Goal: Task Accomplishment & Management: Use online tool/utility

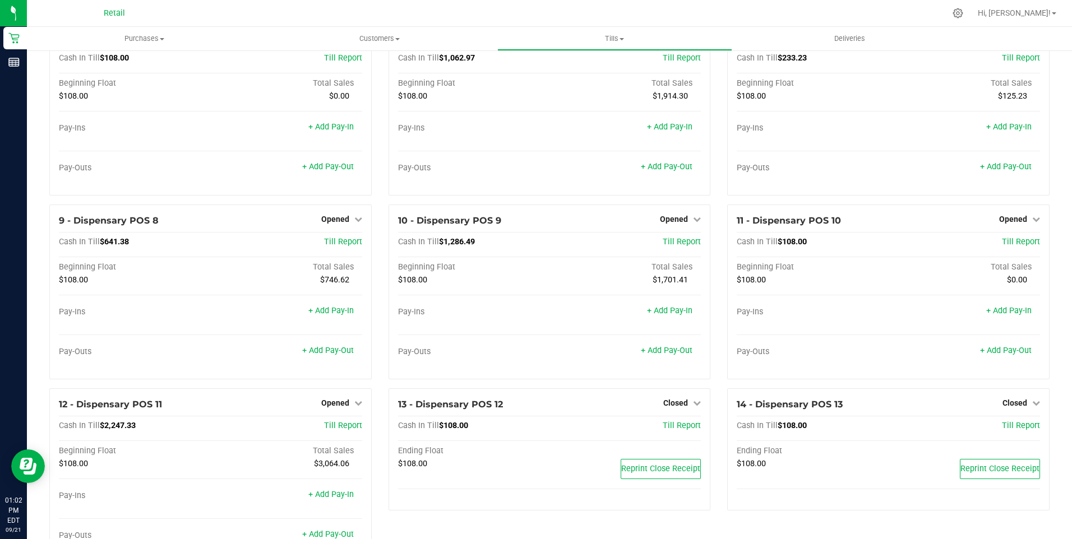
scroll to position [15, 0]
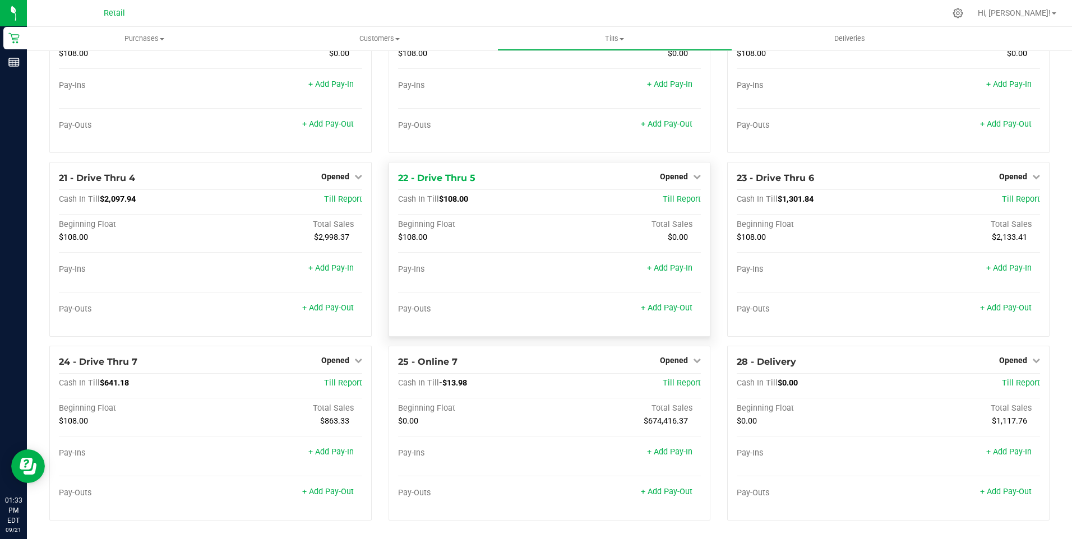
scroll to position [1080, 0]
drag, startPoint x: 628, startPoint y: 276, endPoint x: 620, endPoint y: 267, distance: 11.9
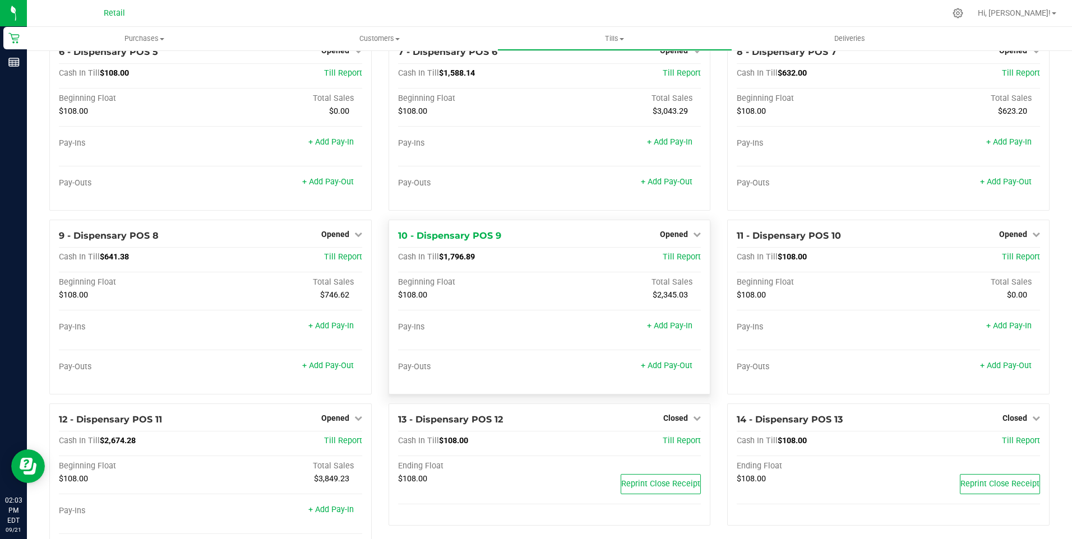
scroll to position [280, 0]
click at [677, 370] on link "+ Add Pay-Out" at bounding box center [667, 366] width 52 height 10
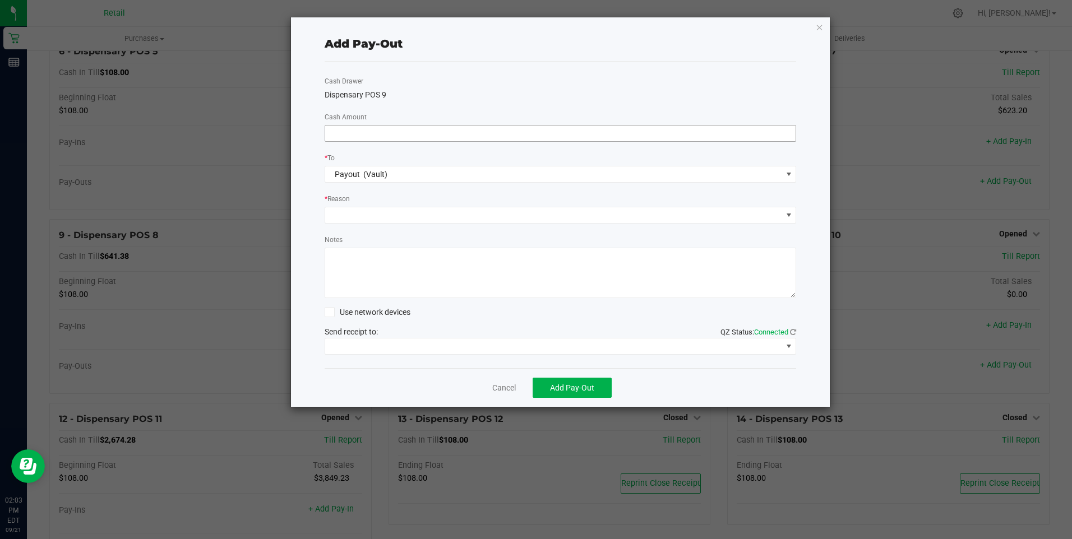
click at [341, 137] on input at bounding box center [560, 134] width 471 height 16
type input "$1,280.00"
click at [391, 216] on span at bounding box center [553, 215] width 457 height 16
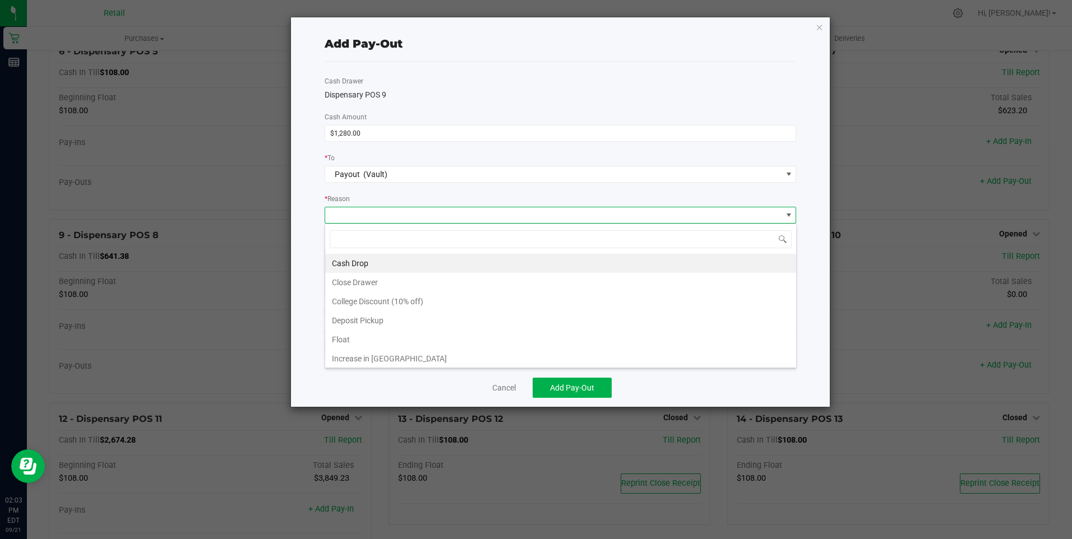
scroll to position [17, 472]
click at [352, 262] on li "Cash Drop" at bounding box center [560, 263] width 471 height 19
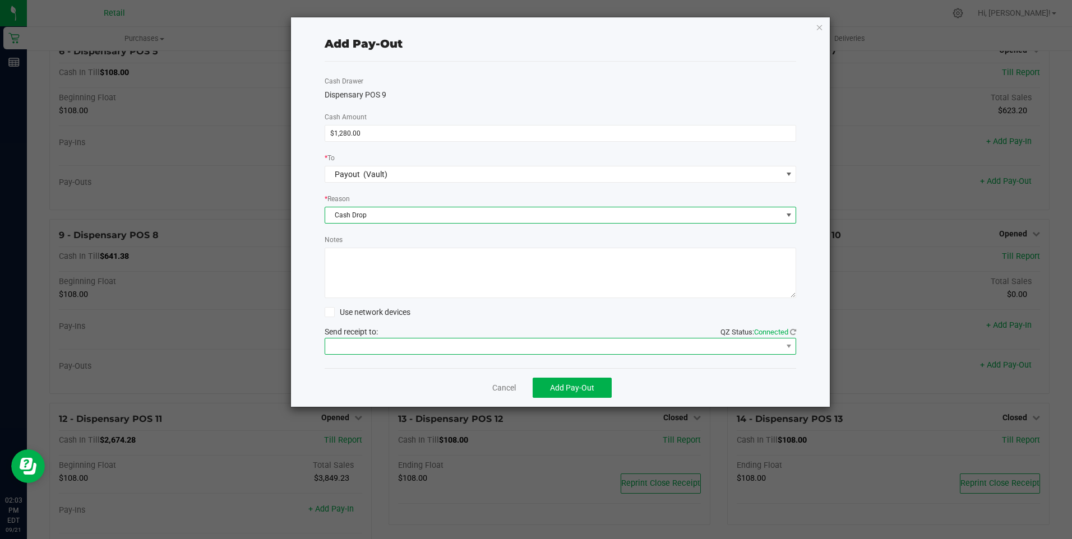
click at [419, 345] on span at bounding box center [553, 347] width 457 height 16
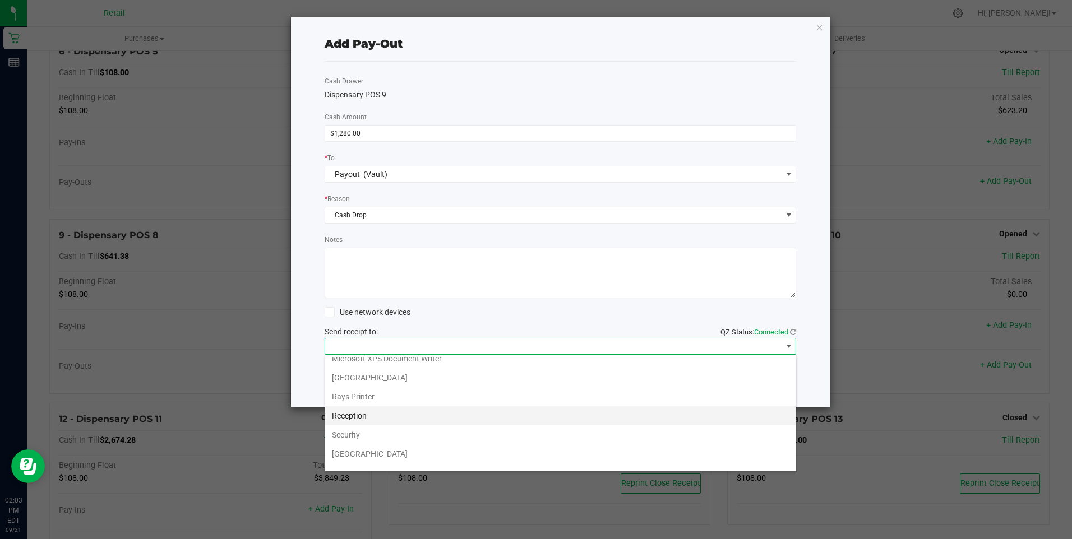
scroll to position [174, 0]
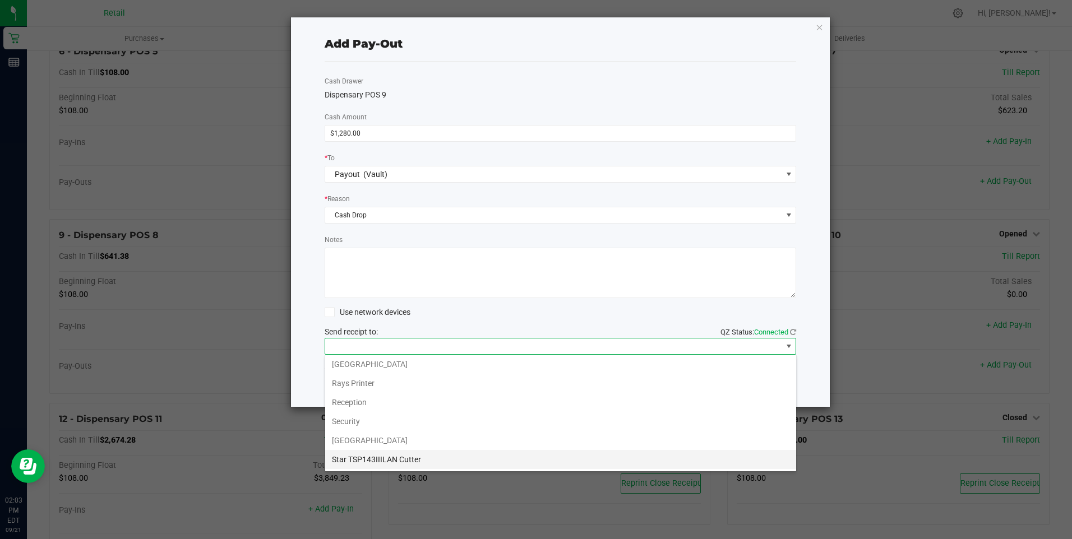
click at [402, 461] on Cutter "Star TSP143IIILAN Cutter" at bounding box center [560, 459] width 471 height 19
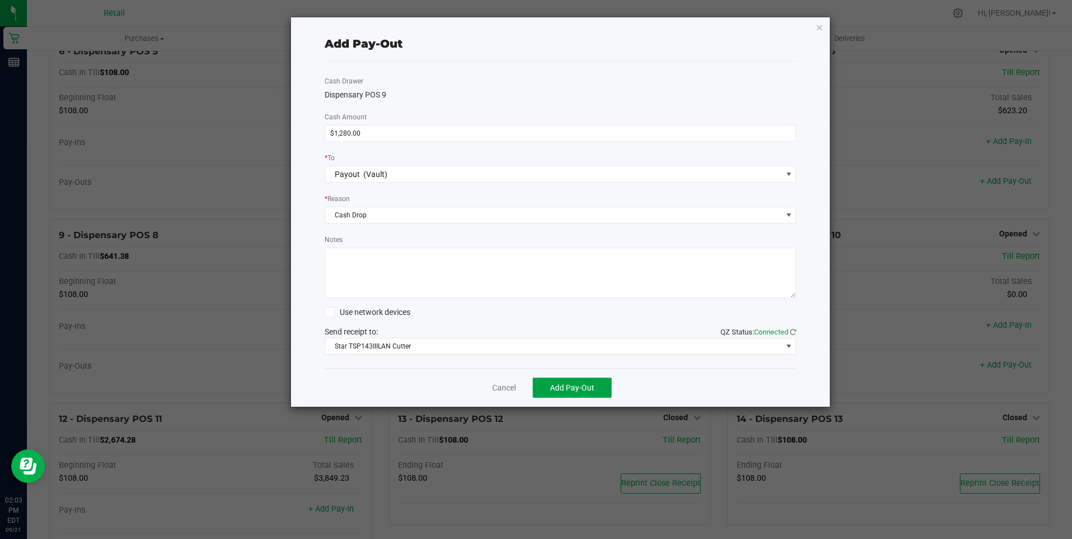
click at [571, 385] on span "Add Pay-Out" at bounding box center [572, 388] width 44 height 9
click at [500, 387] on link "Dismiss" at bounding box center [500, 388] width 27 height 12
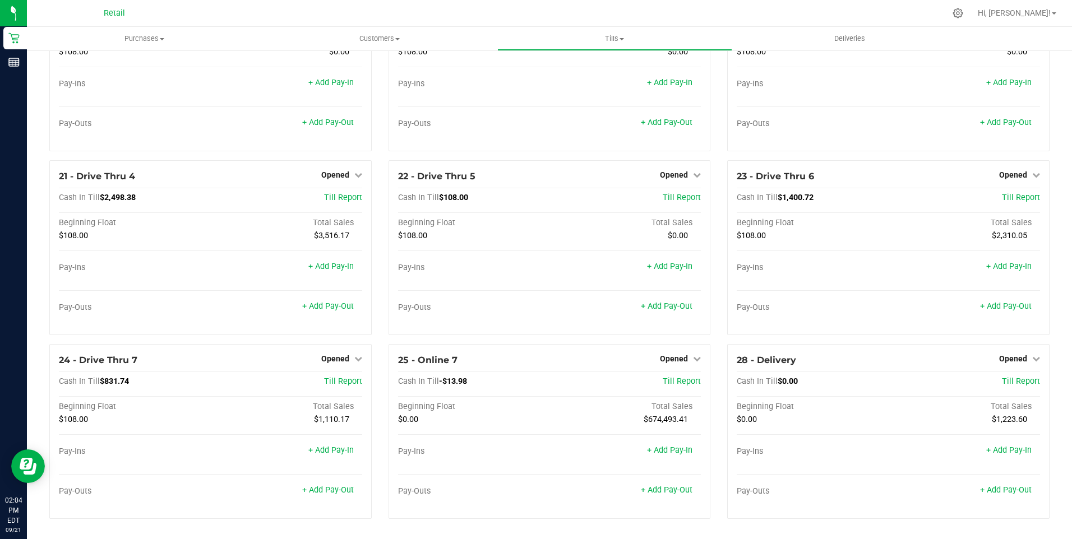
scroll to position [1080, 0]
click at [327, 308] on link "+ Add Pay-Out" at bounding box center [328, 307] width 52 height 10
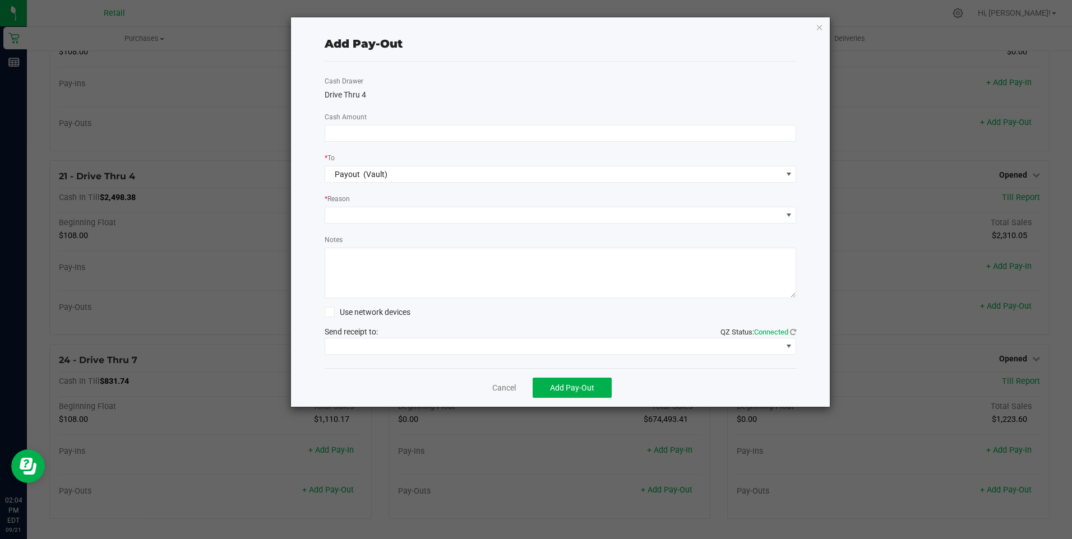
scroll to position [1096, 0]
click at [342, 135] on input at bounding box center [560, 134] width 471 height 16
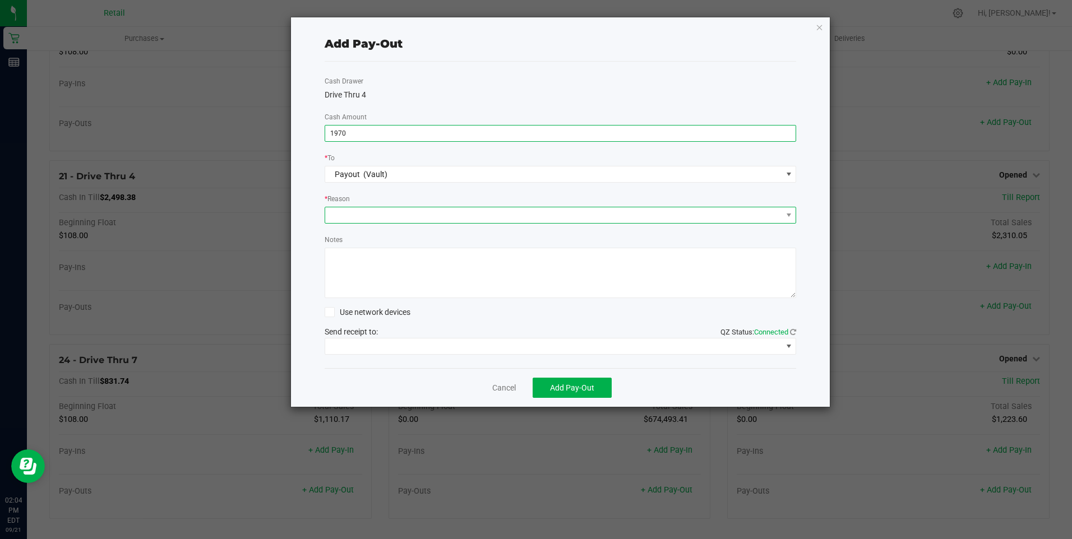
type input "$1,970.00"
click at [407, 219] on span at bounding box center [553, 215] width 457 height 16
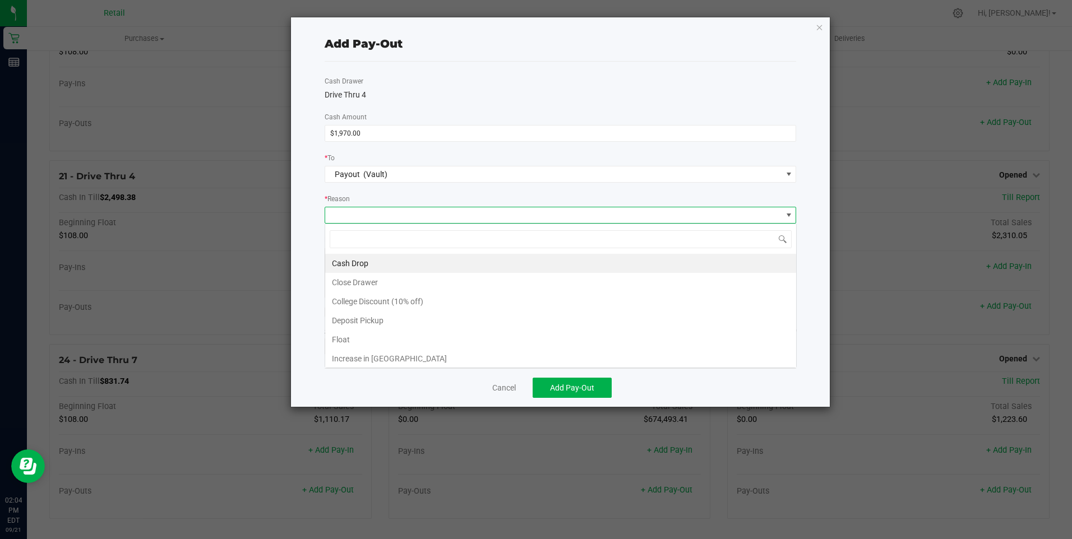
scroll to position [17, 472]
click at [361, 260] on li "Cash Drop" at bounding box center [560, 263] width 471 height 19
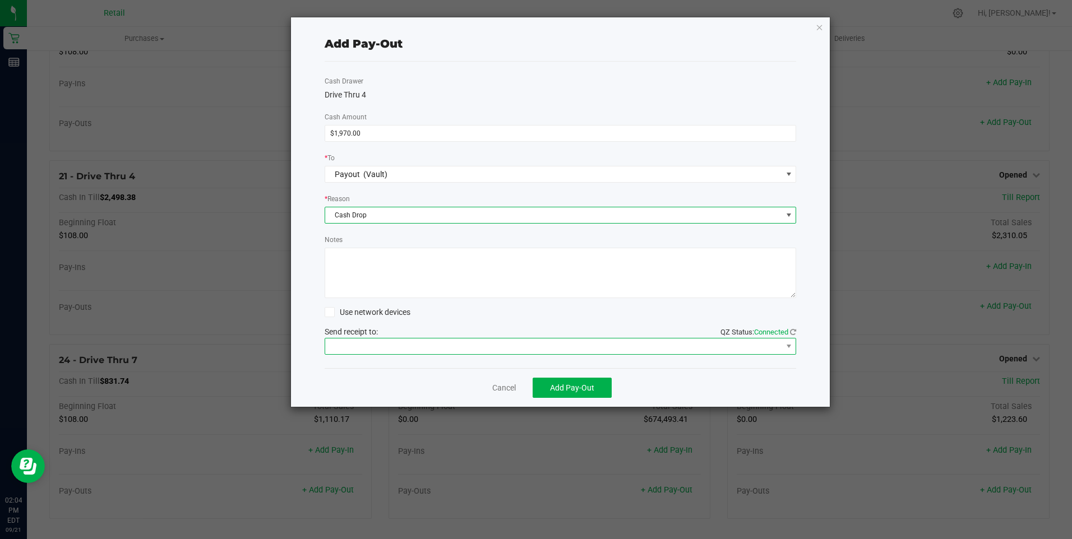
click at [365, 347] on span at bounding box center [553, 347] width 457 height 16
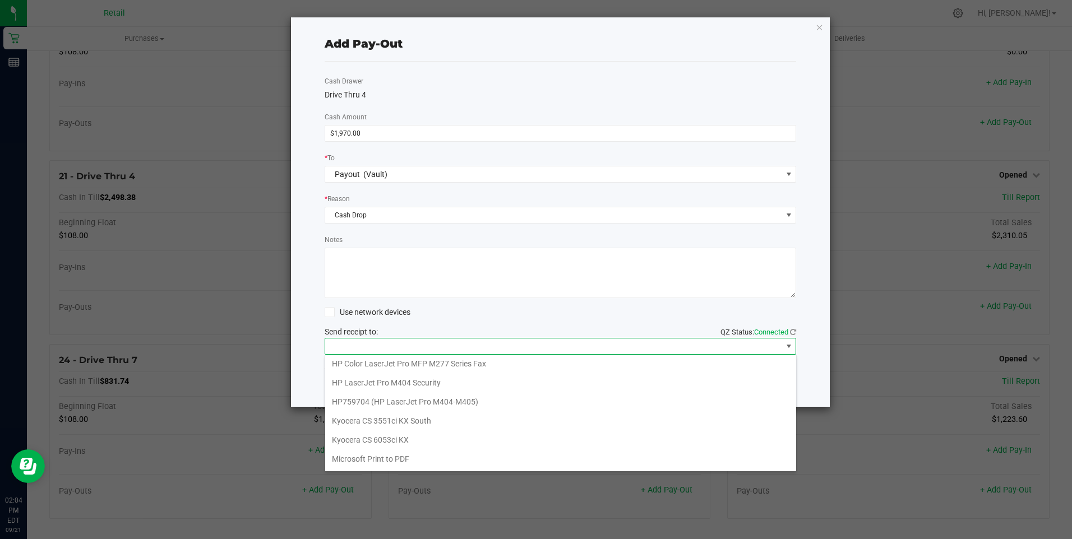
scroll to position [174, 0]
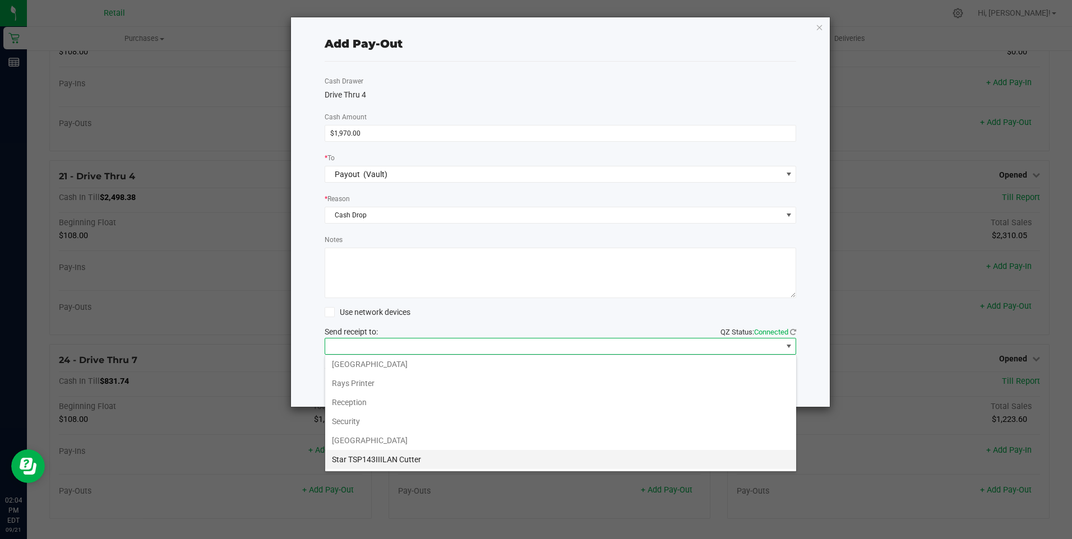
click at [414, 462] on Cutter "Star TSP143IIILAN Cutter" at bounding box center [560, 459] width 471 height 19
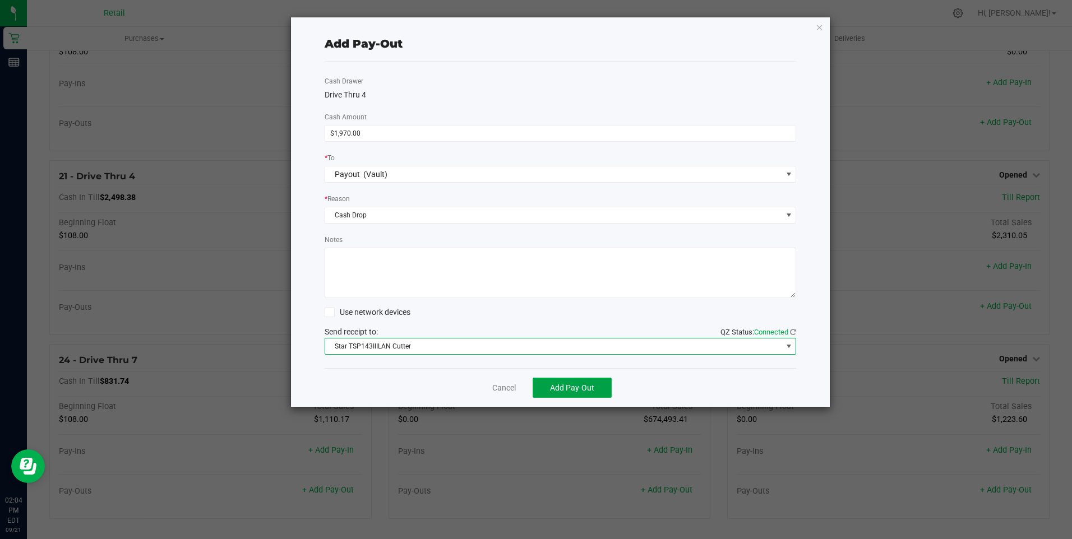
click at [566, 387] on span "Add Pay-Out" at bounding box center [572, 388] width 44 height 9
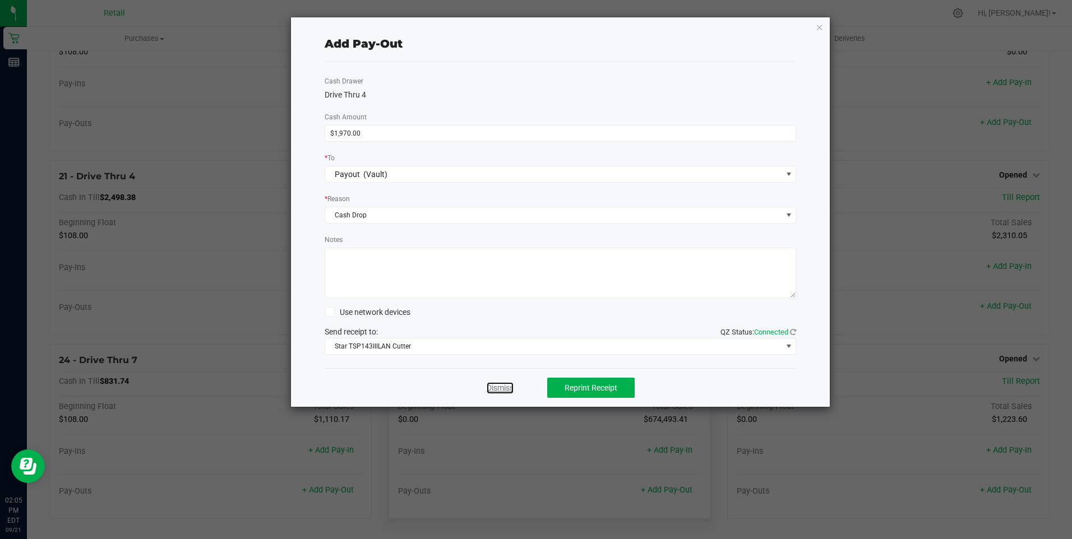
click at [511, 388] on link "Dismiss" at bounding box center [500, 388] width 27 height 12
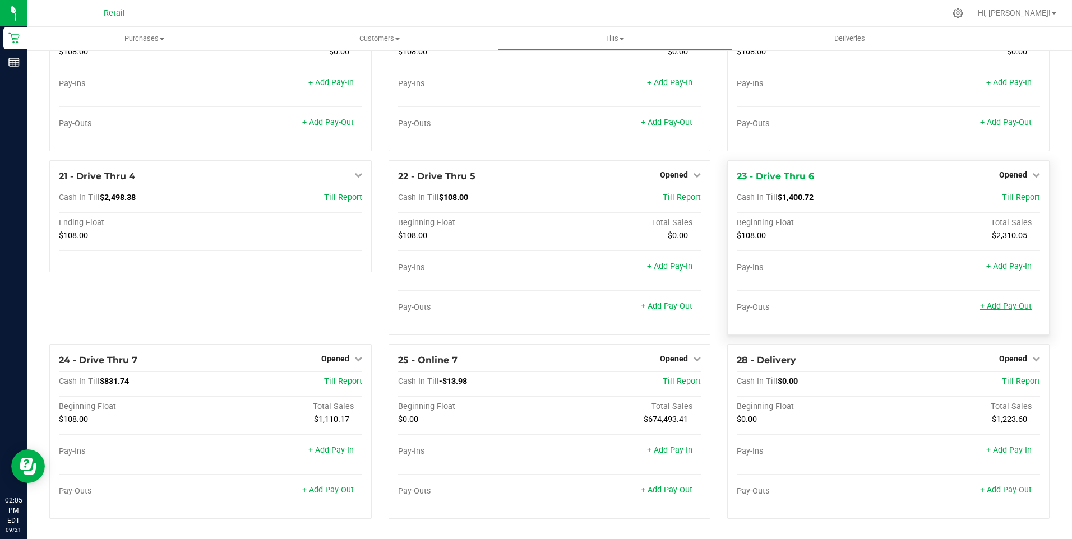
click at [1004, 308] on link "+ Add Pay-Out" at bounding box center [1006, 307] width 52 height 10
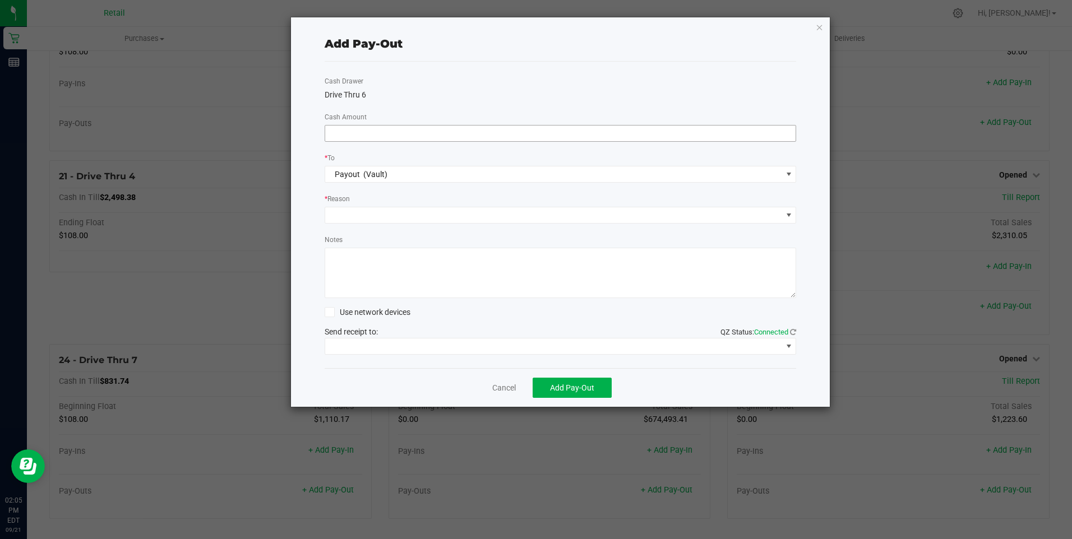
click at [377, 132] on input at bounding box center [560, 134] width 471 height 16
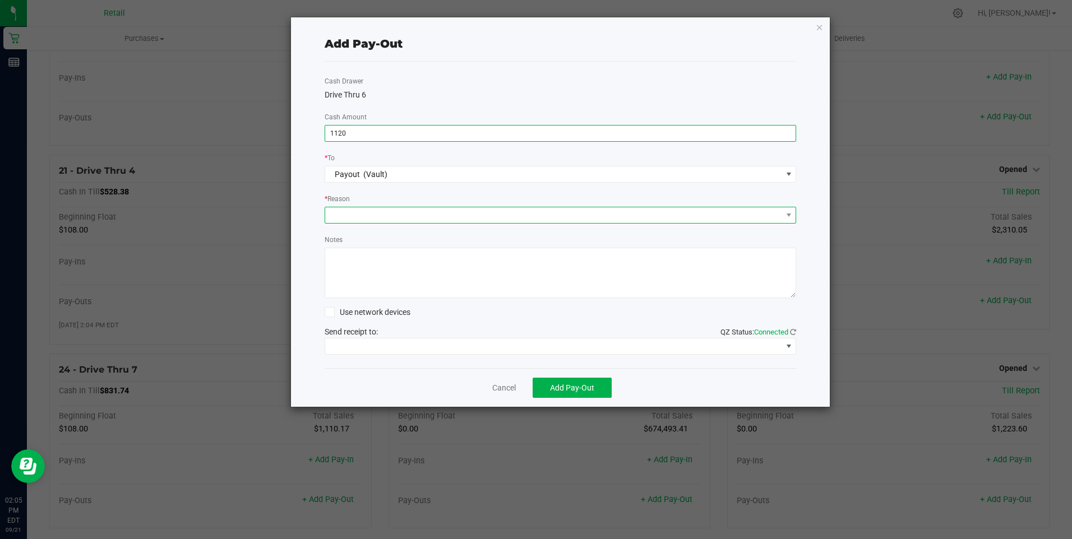
type input "$1,120.00"
click at [371, 210] on span at bounding box center [553, 215] width 457 height 16
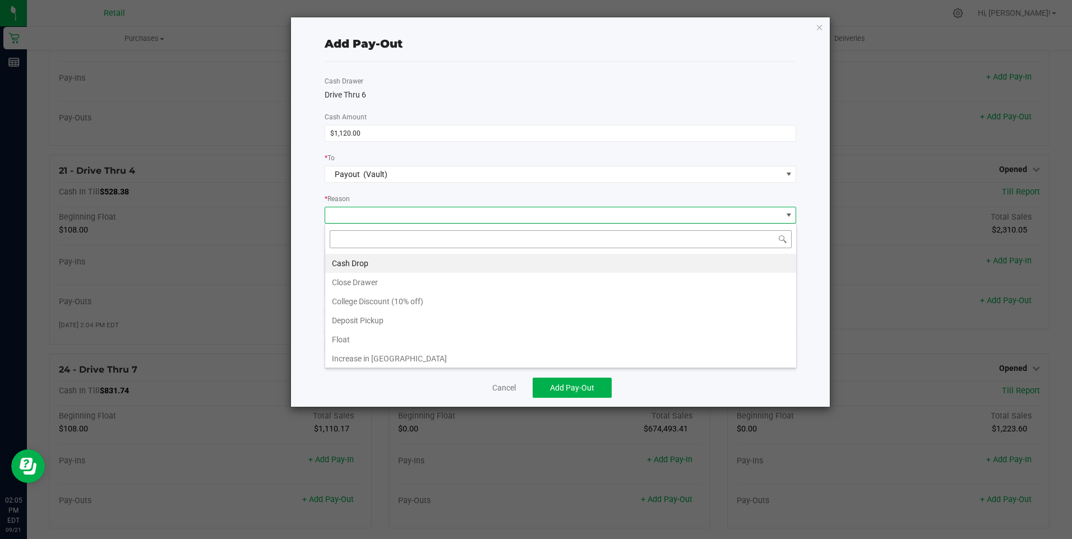
scroll to position [17, 472]
click at [363, 266] on li "Cash Drop" at bounding box center [560, 263] width 471 height 19
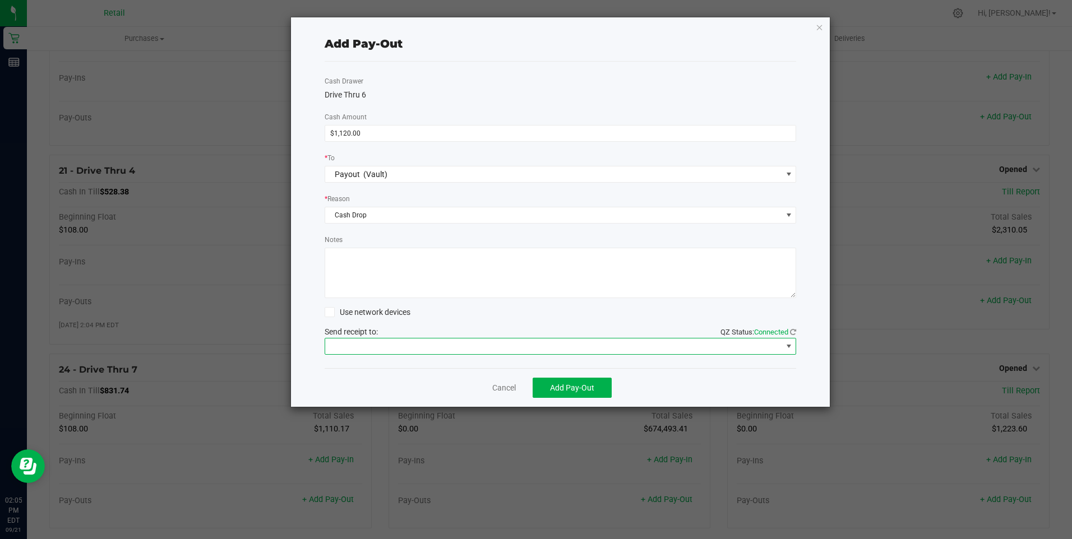
click at [358, 343] on span at bounding box center [553, 347] width 457 height 16
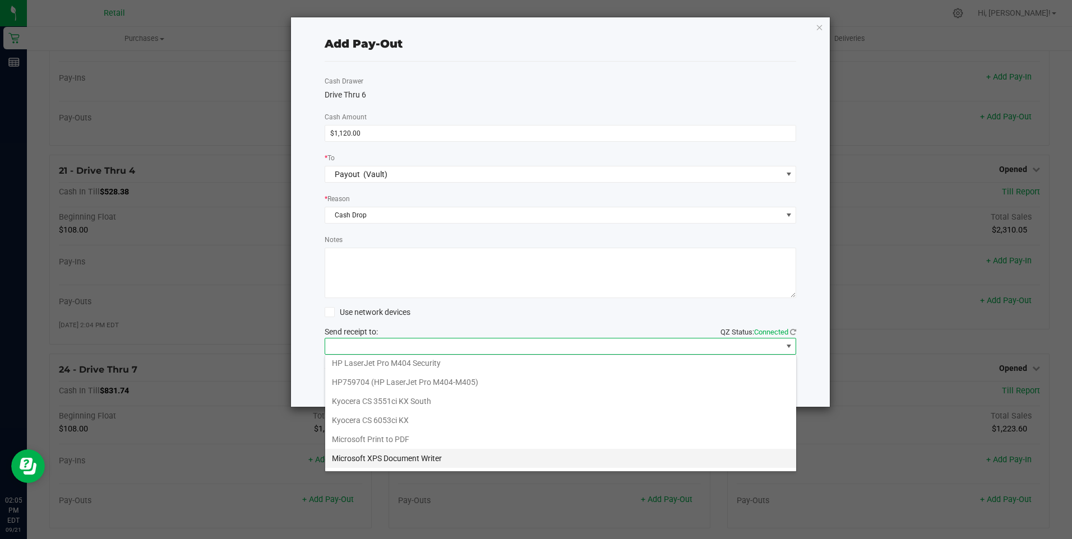
scroll to position [174, 0]
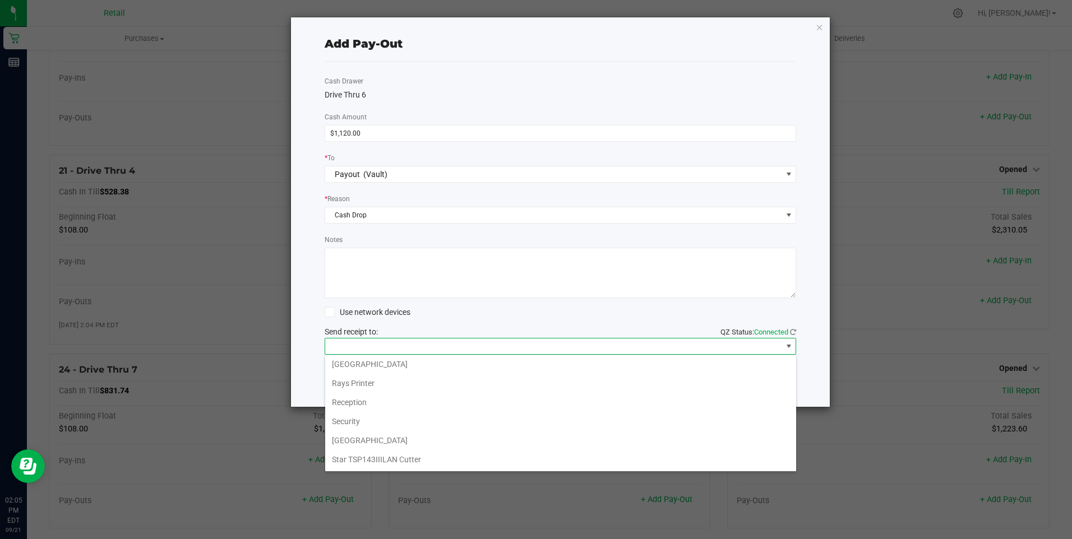
click at [396, 459] on Cutter "Star TSP143IIILAN Cutter" at bounding box center [560, 459] width 471 height 19
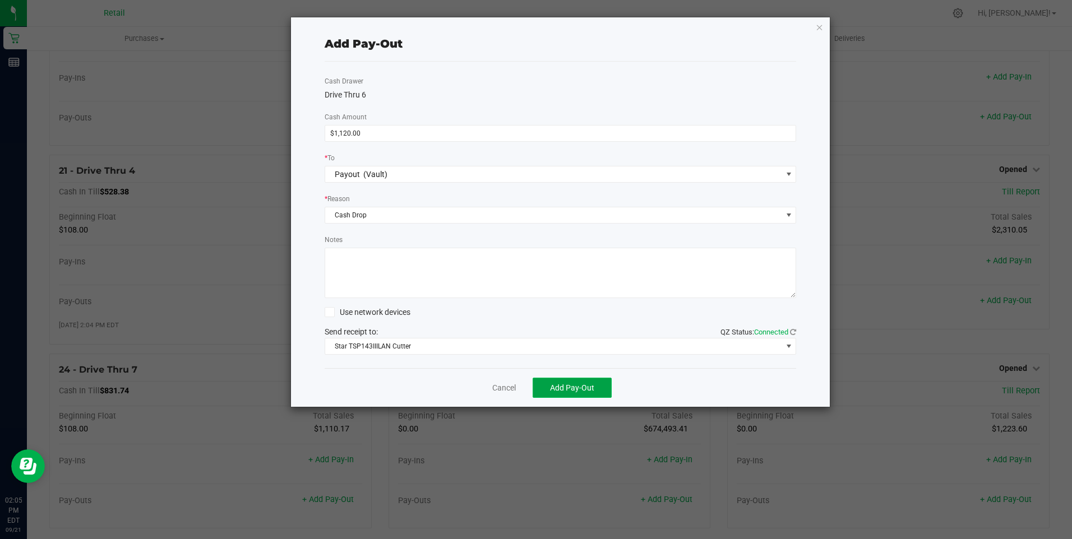
click at [566, 388] on span "Add Pay-Out" at bounding box center [572, 388] width 44 height 9
click at [498, 390] on link "Dismiss" at bounding box center [500, 388] width 27 height 12
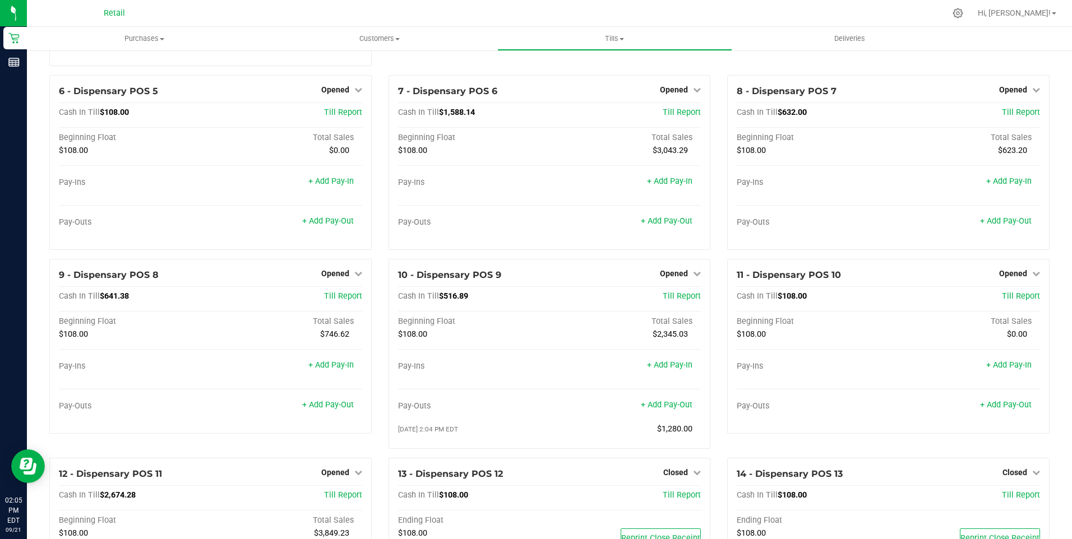
scroll to position [0, 0]
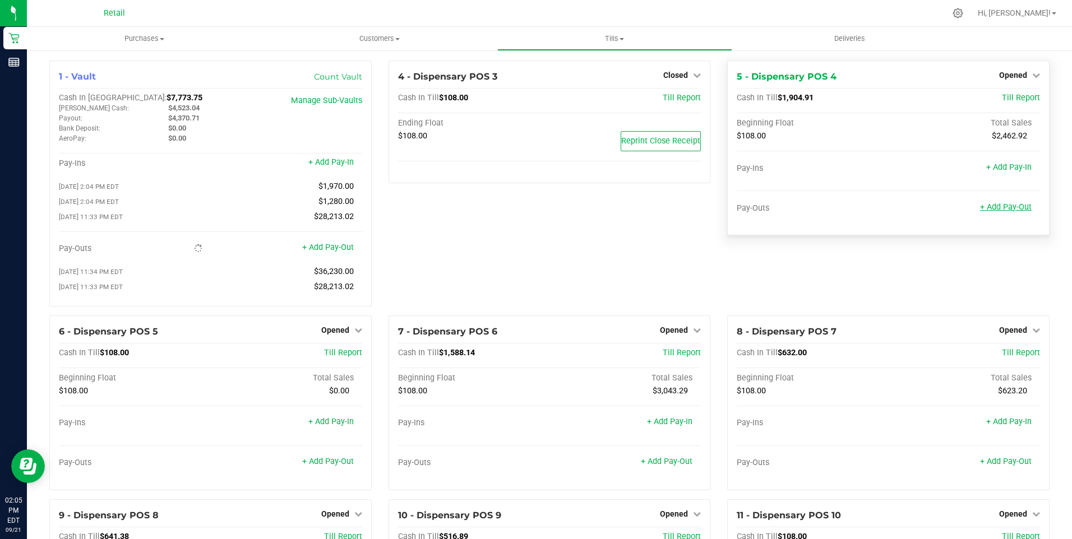
click at [1010, 205] on link "+ Add Pay-Out" at bounding box center [1006, 207] width 52 height 10
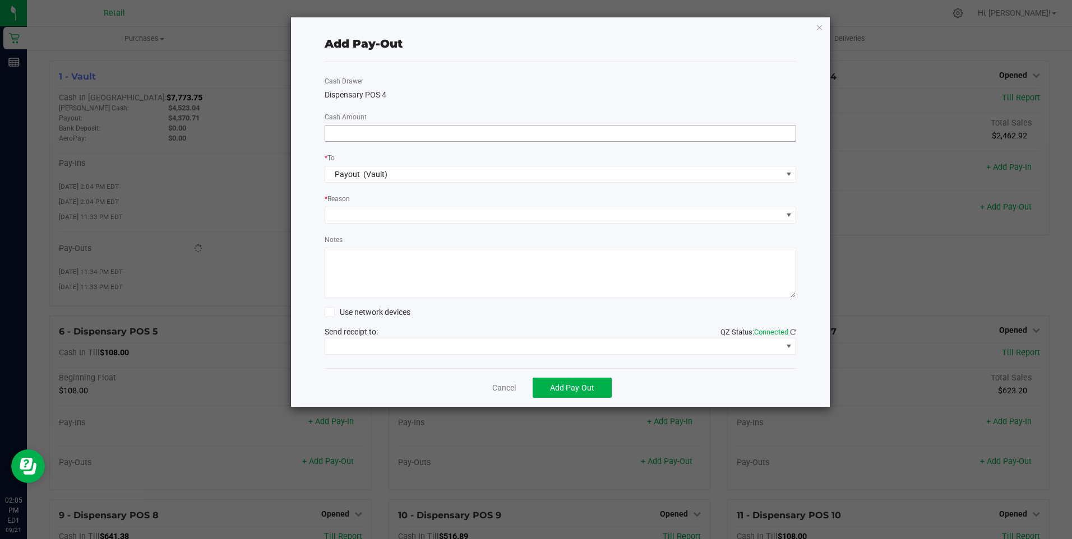
click at [353, 131] on input at bounding box center [560, 134] width 471 height 16
type input "$1,770.00"
click at [361, 219] on span at bounding box center [553, 215] width 457 height 16
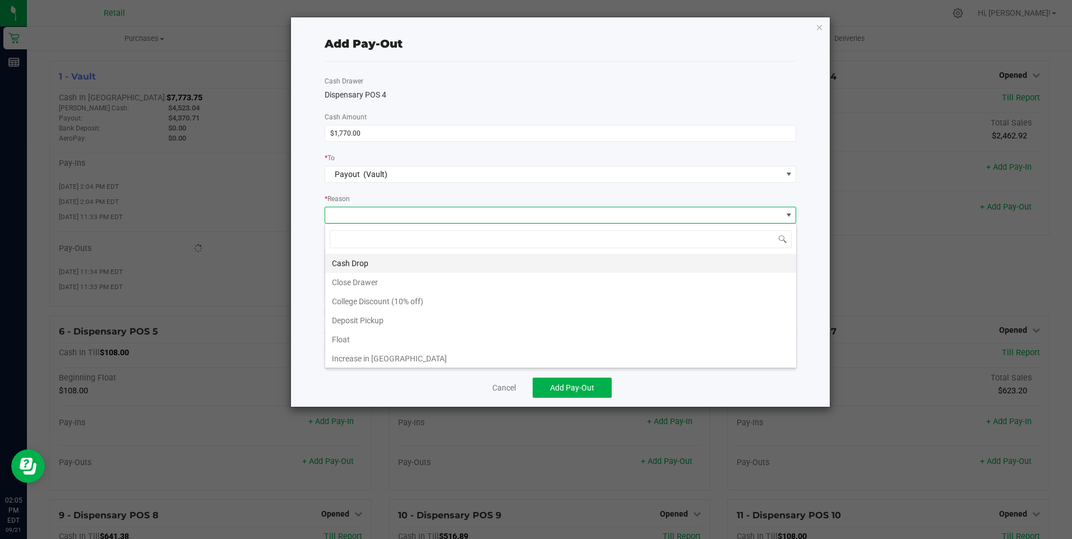
scroll to position [17, 472]
click at [354, 260] on li "Cash Drop" at bounding box center [560, 263] width 471 height 19
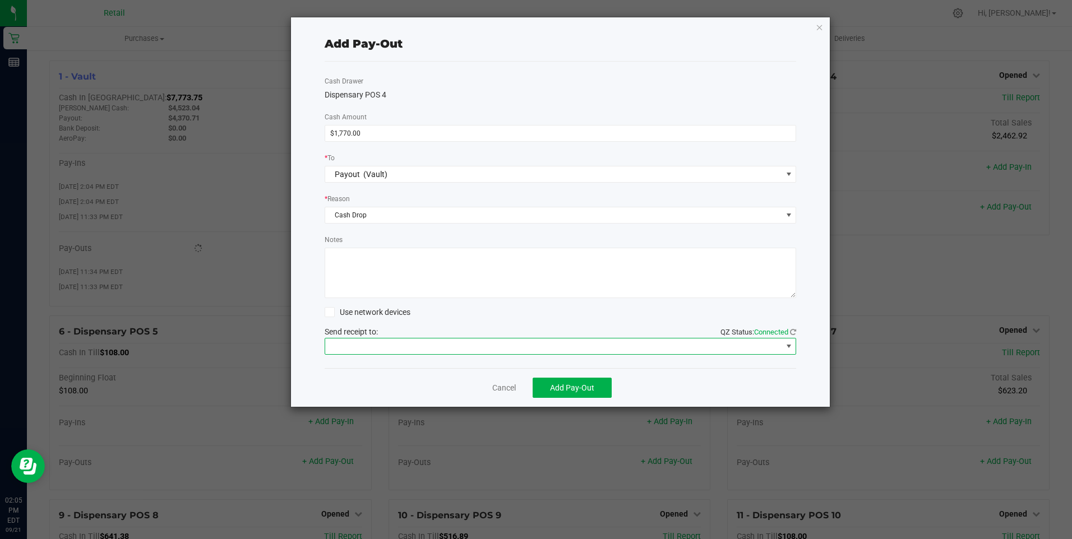
click at [384, 345] on span at bounding box center [553, 347] width 457 height 16
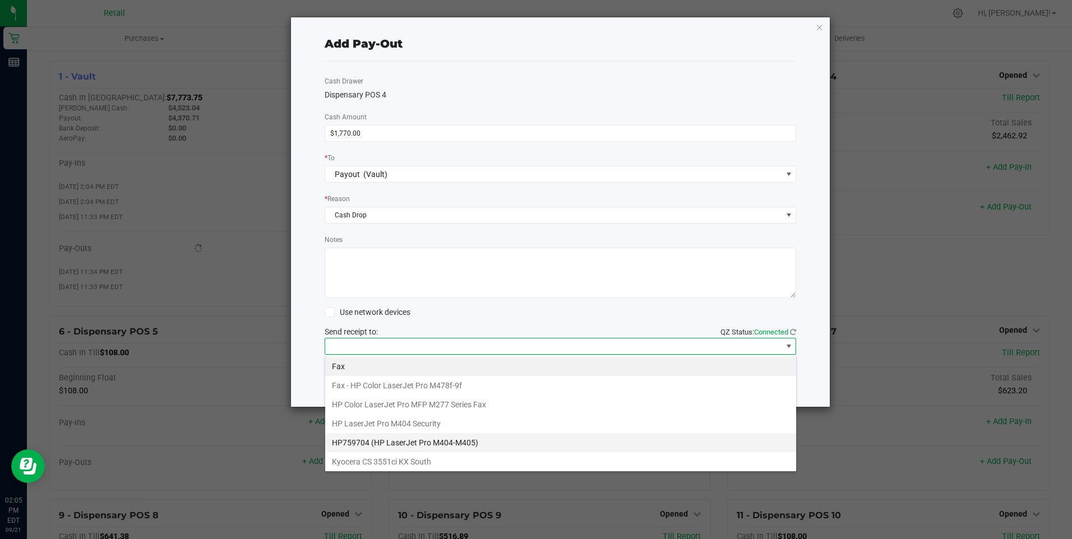
scroll to position [174, 0]
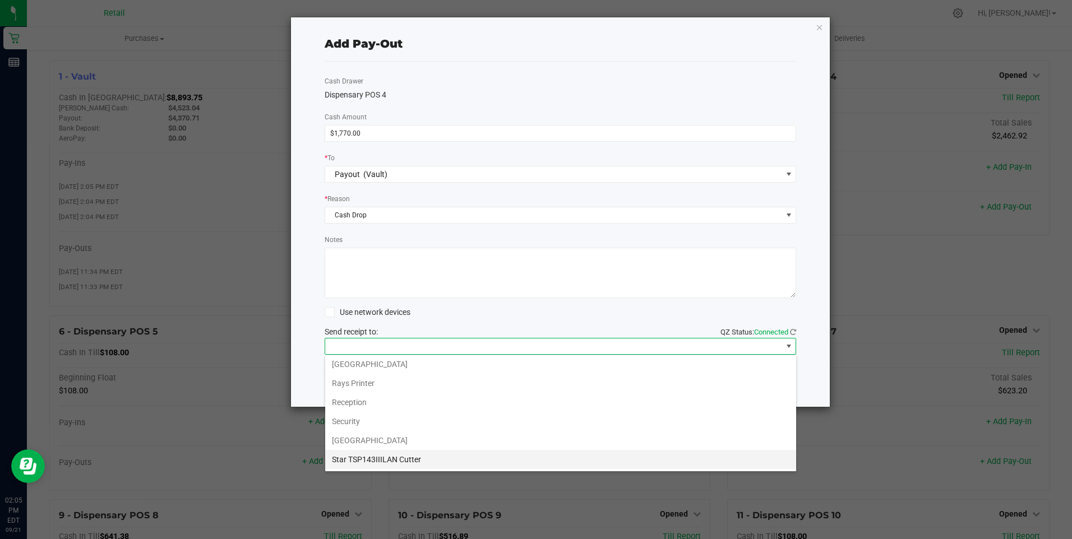
click at [399, 456] on Cutter "Star TSP143IIILAN Cutter" at bounding box center [560, 459] width 471 height 19
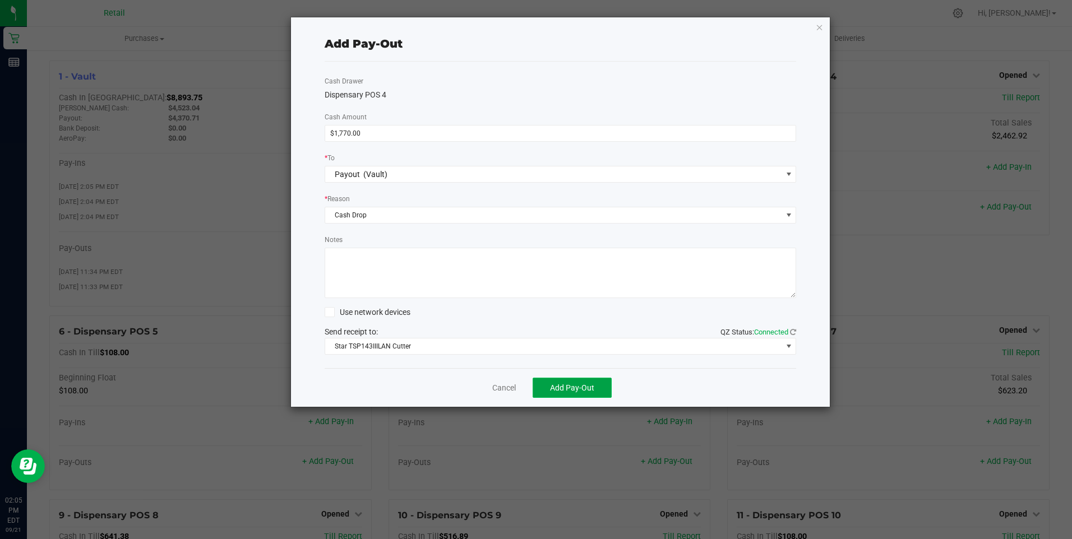
click at [564, 386] on span "Add Pay-Out" at bounding box center [572, 388] width 44 height 9
click at [493, 389] on link "Dismiss" at bounding box center [500, 388] width 27 height 12
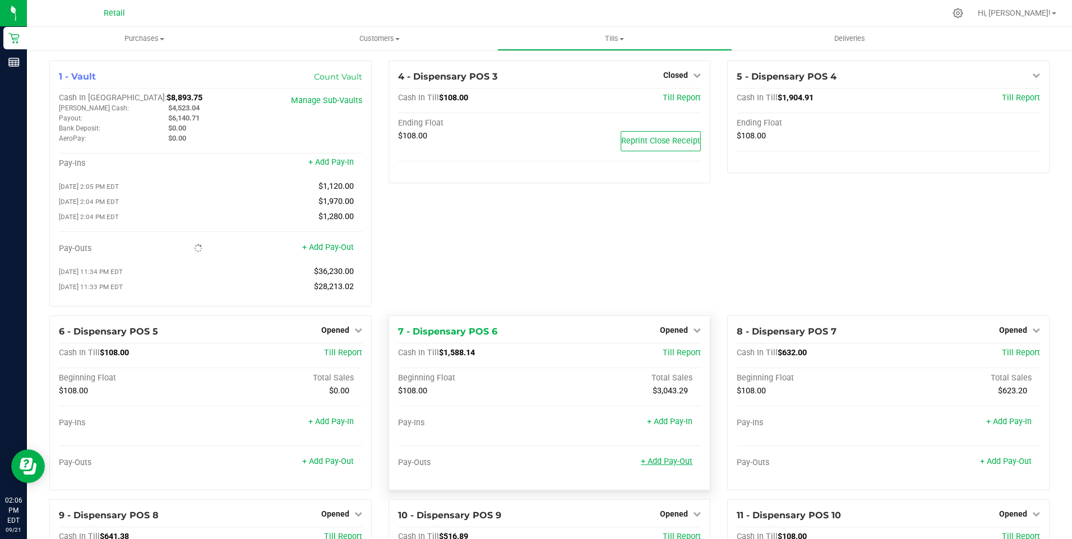
click at [670, 467] on link "+ Add Pay-Out" at bounding box center [667, 462] width 52 height 10
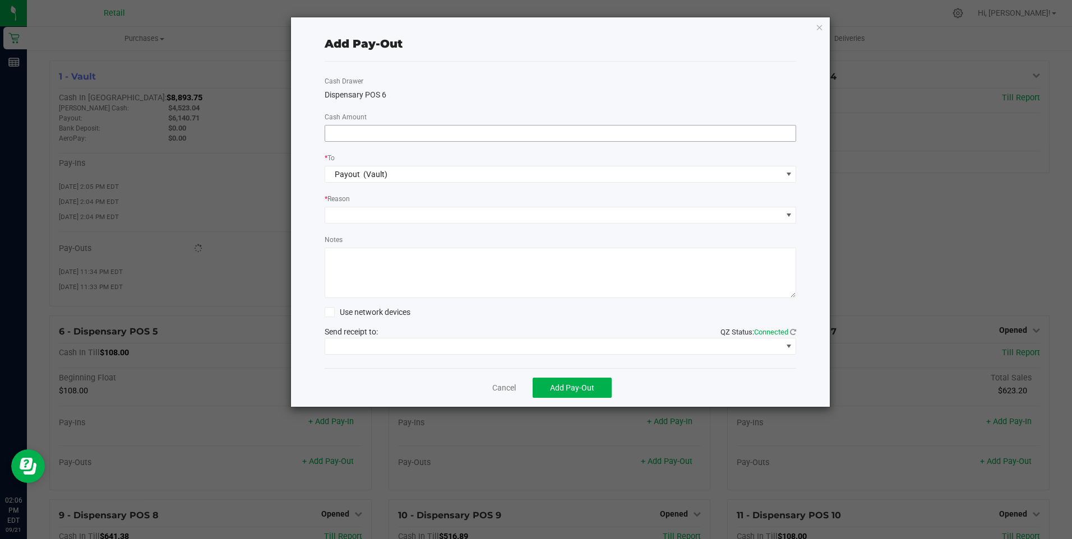
click at [361, 131] on input at bounding box center [560, 134] width 471 height 16
type input "$1,180.00"
click at [365, 213] on span at bounding box center [553, 215] width 457 height 16
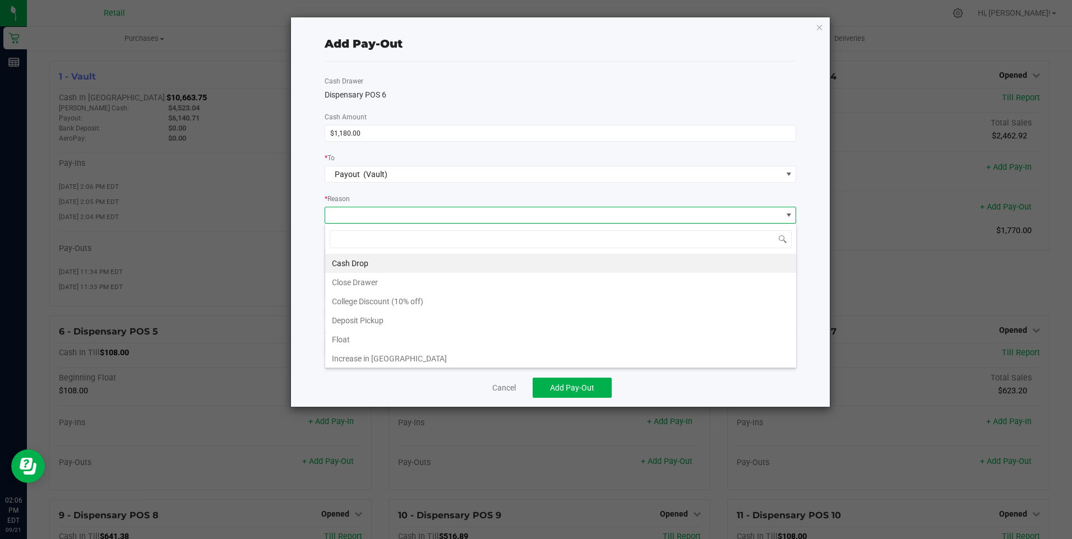
scroll to position [17, 472]
click at [358, 262] on li "Cash Drop" at bounding box center [560, 263] width 471 height 19
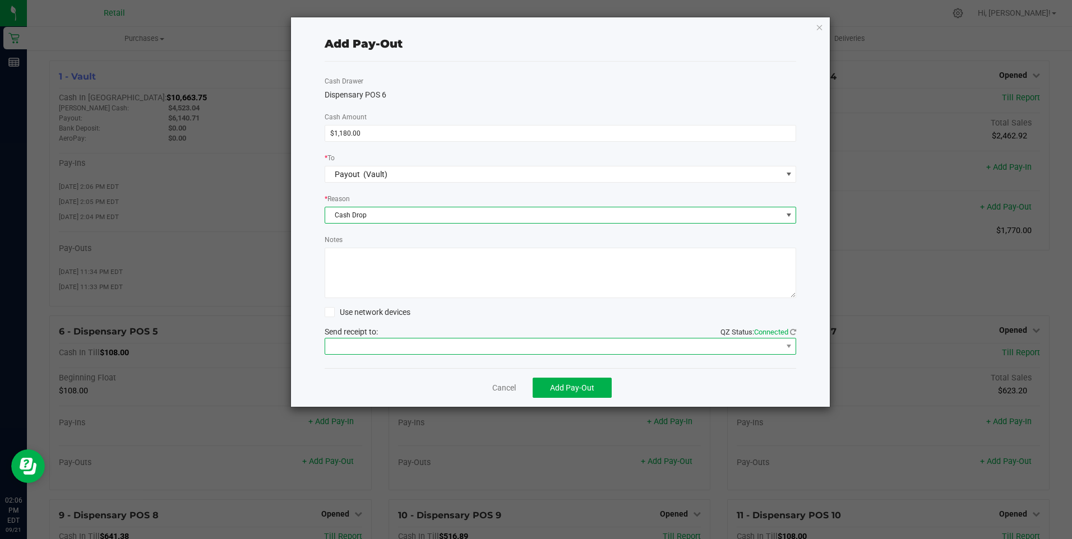
click at [409, 347] on span at bounding box center [553, 347] width 457 height 16
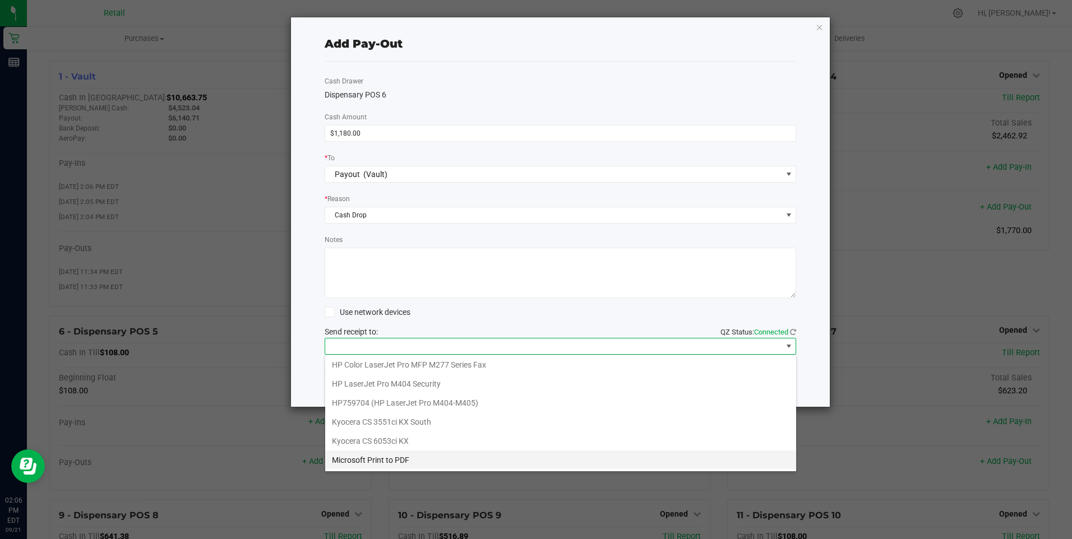
scroll to position [174, 0]
click at [403, 458] on Cutter "Star TSP143IIILAN Cutter" at bounding box center [560, 459] width 471 height 19
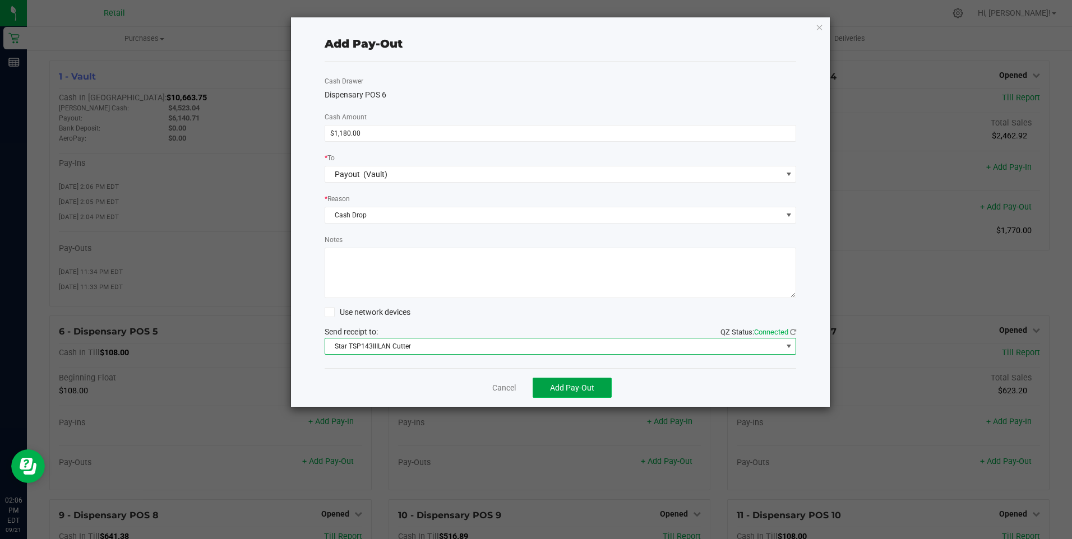
click at [570, 386] on span "Add Pay-Out" at bounding box center [572, 388] width 44 height 9
click at [509, 386] on link "Dismiss" at bounding box center [500, 388] width 27 height 12
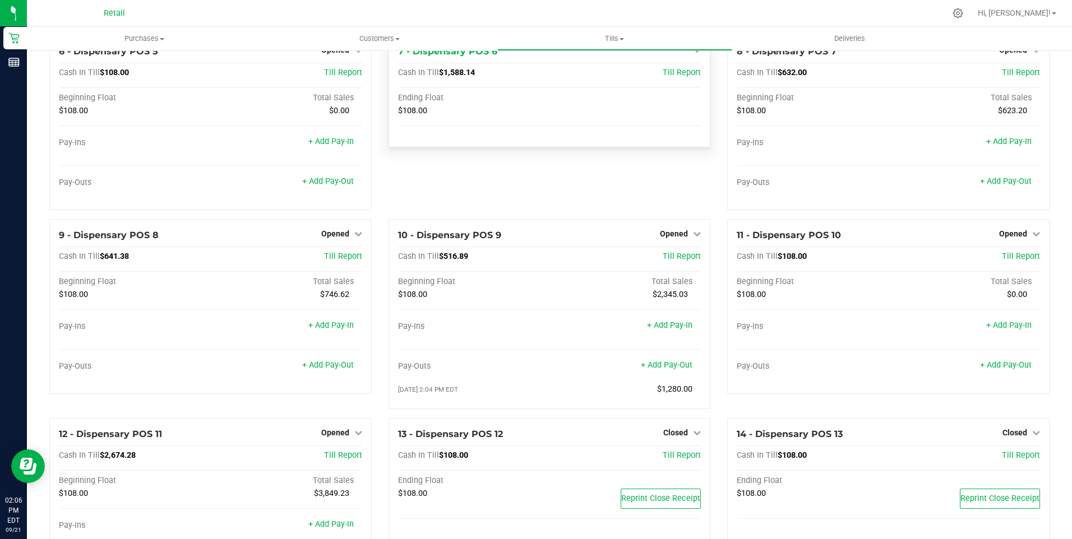
scroll to position [449, 0]
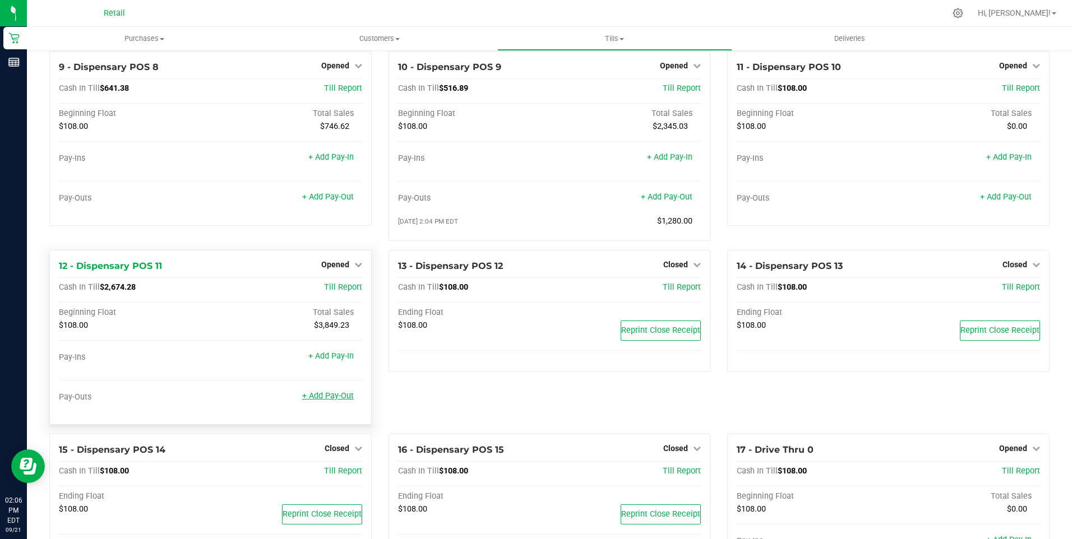
click at [330, 401] on link "+ Add Pay-Out" at bounding box center [328, 396] width 52 height 10
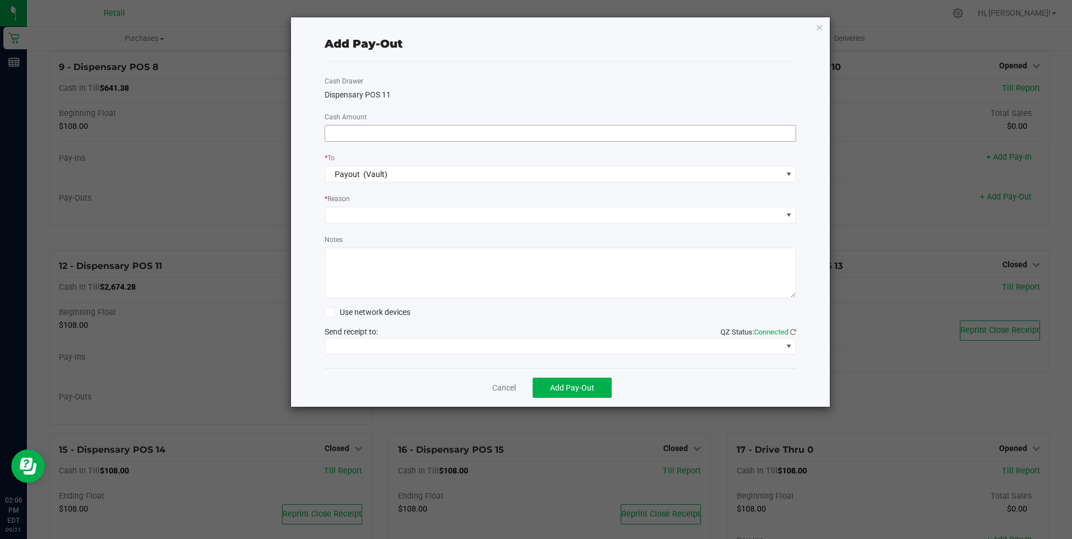
click at [357, 133] on input at bounding box center [560, 134] width 471 height 16
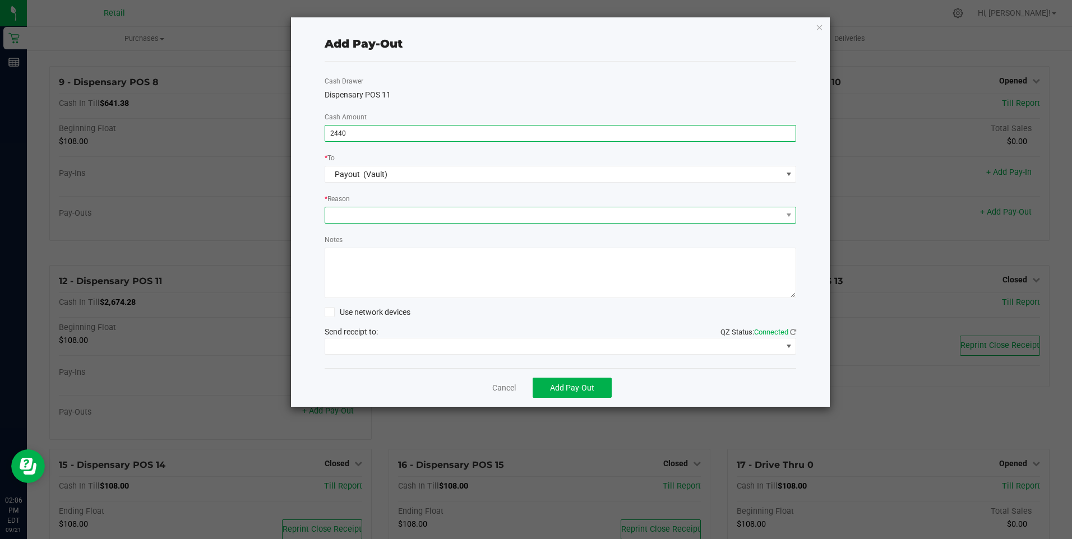
type input "$2,440.00"
click at [362, 211] on span at bounding box center [553, 215] width 457 height 16
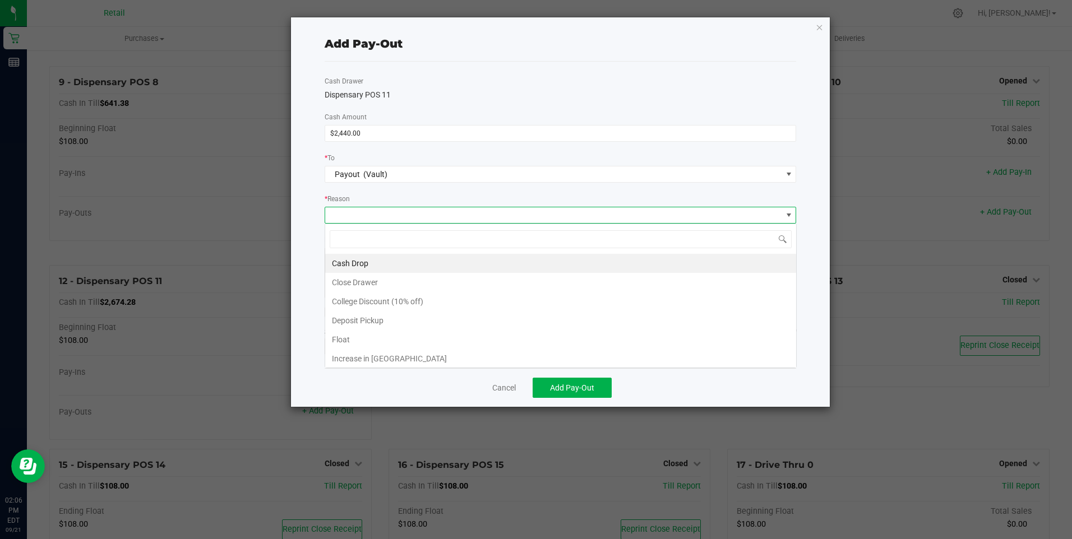
scroll to position [17, 472]
click at [349, 261] on li "Cash Drop" at bounding box center [560, 263] width 471 height 19
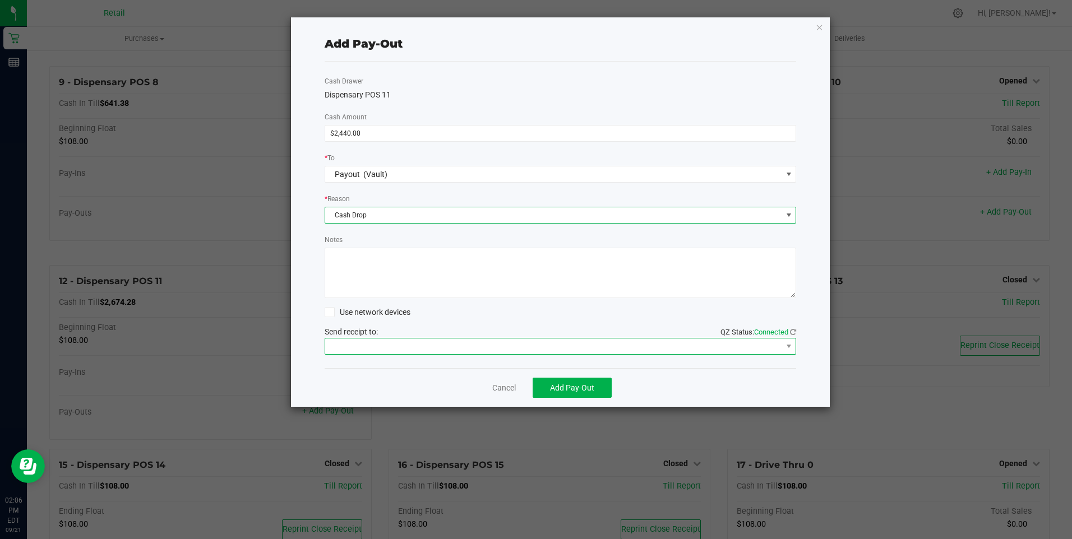
click at [369, 347] on span at bounding box center [553, 347] width 457 height 16
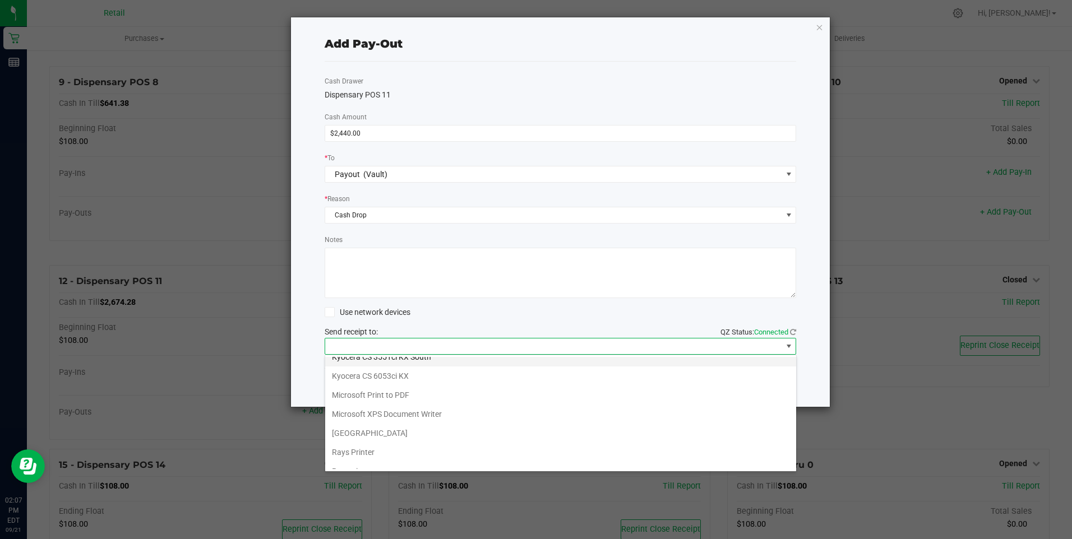
scroll to position [174, 0]
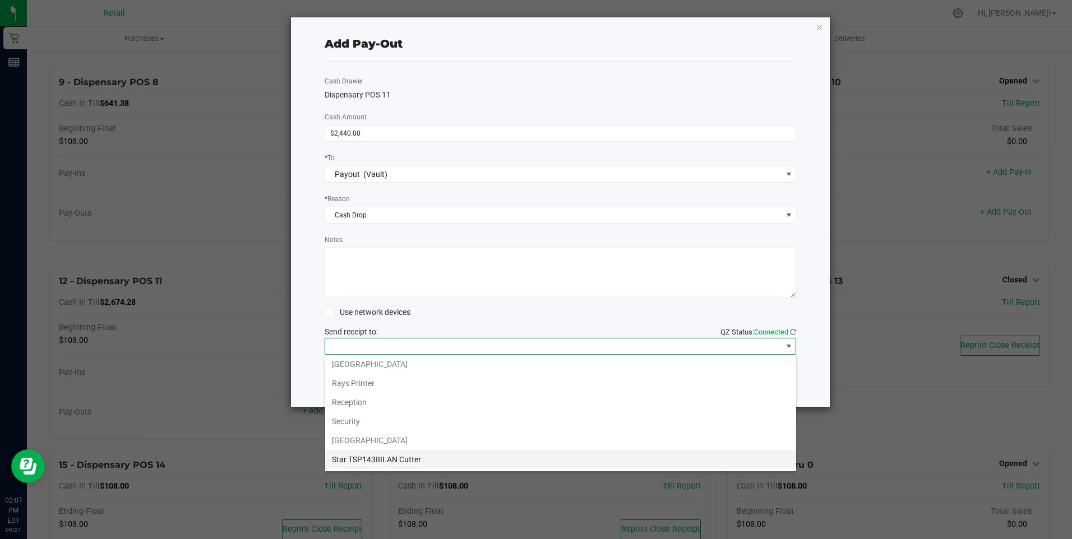
click at [416, 460] on Cutter "Star TSP143IIILAN Cutter" at bounding box center [560, 459] width 471 height 19
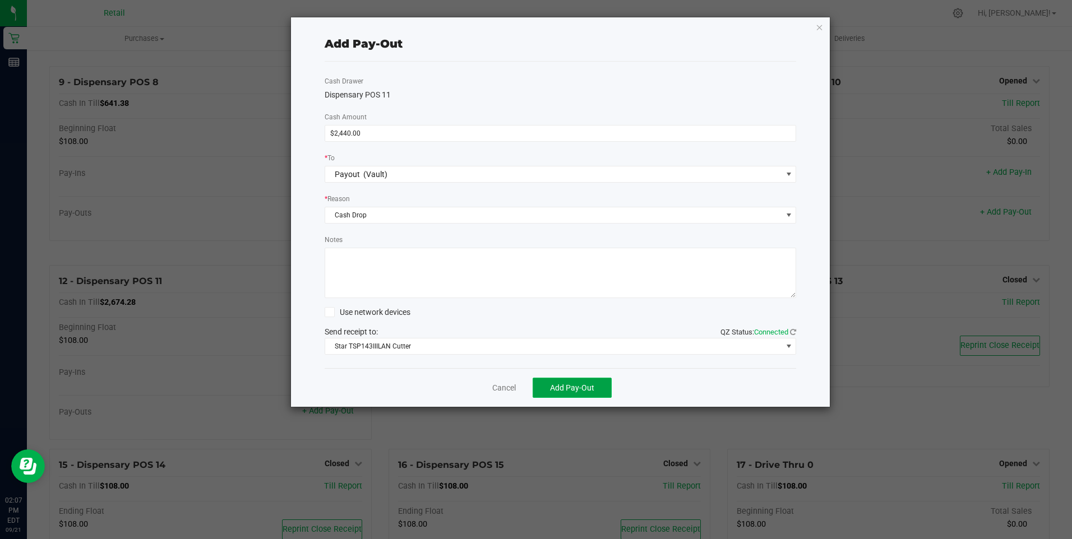
click at [559, 385] on span "Add Pay-Out" at bounding box center [572, 388] width 44 height 9
click at [491, 385] on link "Dismiss" at bounding box center [500, 388] width 27 height 12
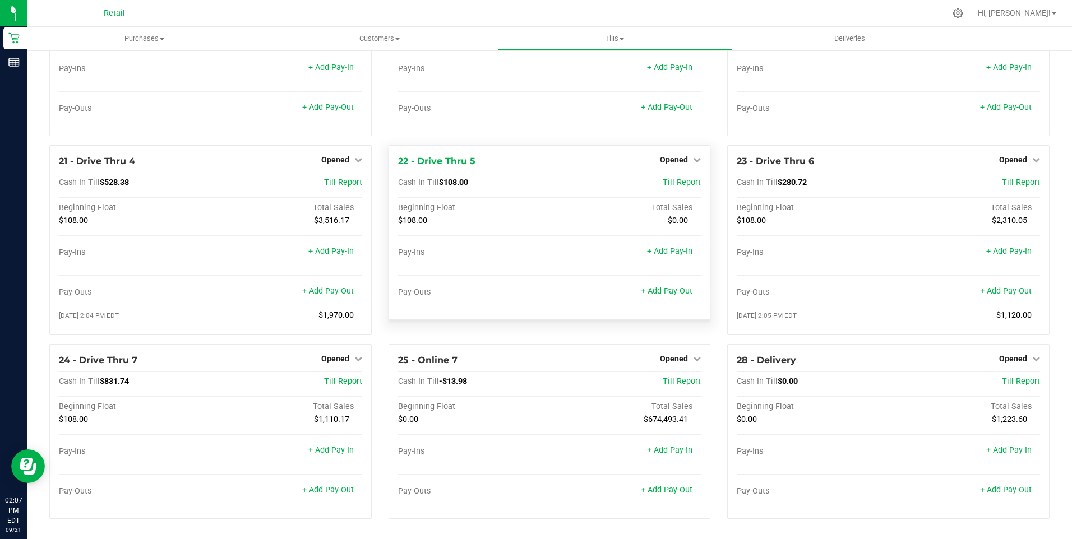
scroll to position [1143, 0]
